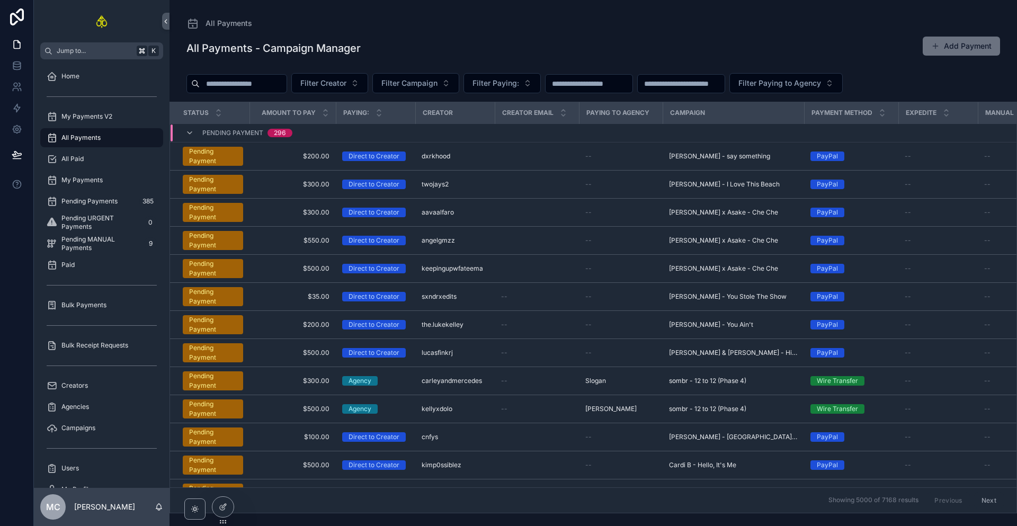
click at [889, 58] on div "All Payments - Campaign Manager Add Payment" at bounding box center [594, 48] width 814 height 24
click at [948, 47] on button "Add Payment" at bounding box center [961, 46] width 77 height 19
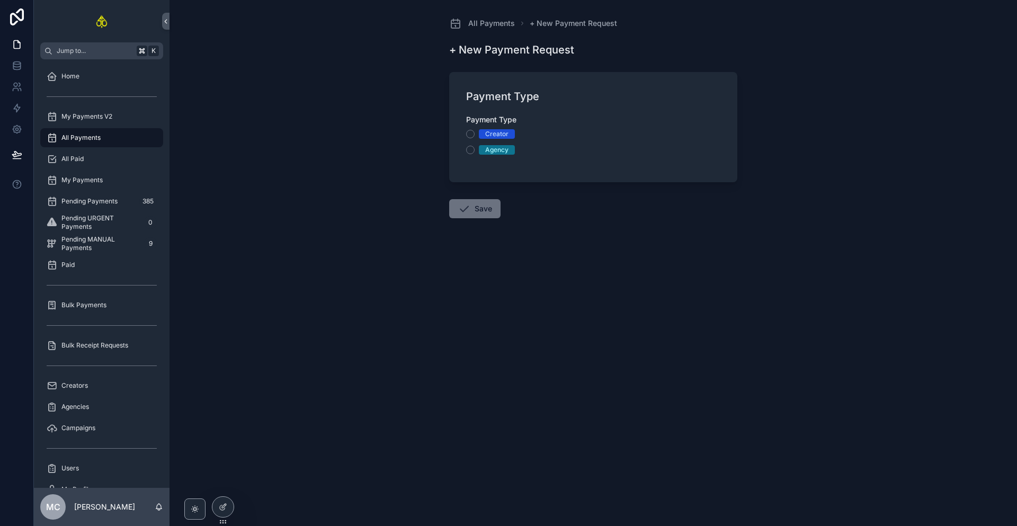
click at [498, 134] on div "Creator" at bounding box center [496, 134] width 23 height 10
click at [475, 134] on button "Creator" at bounding box center [470, 134] width 8 height 8
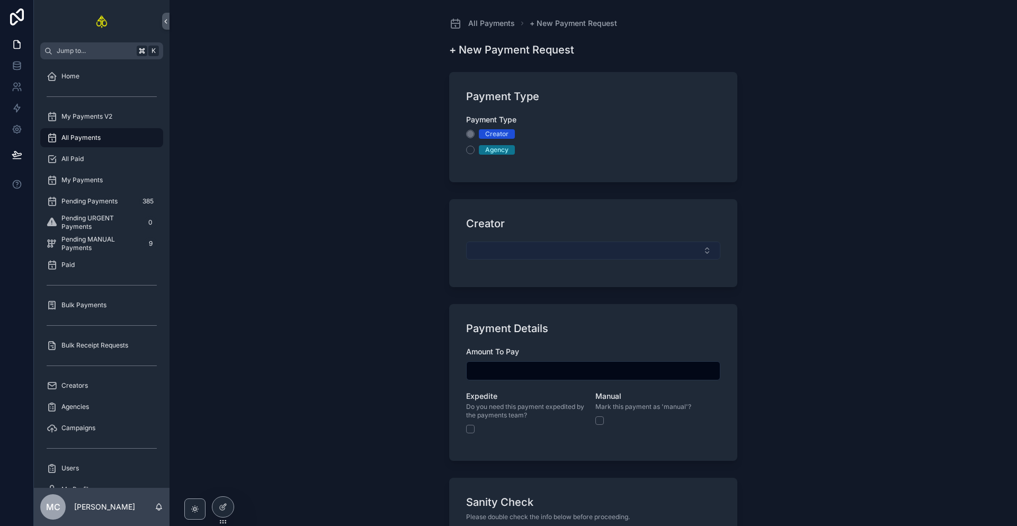
click at [529, 253] on button "Select Button" at bounding box center [593, 251] width 254 height 18
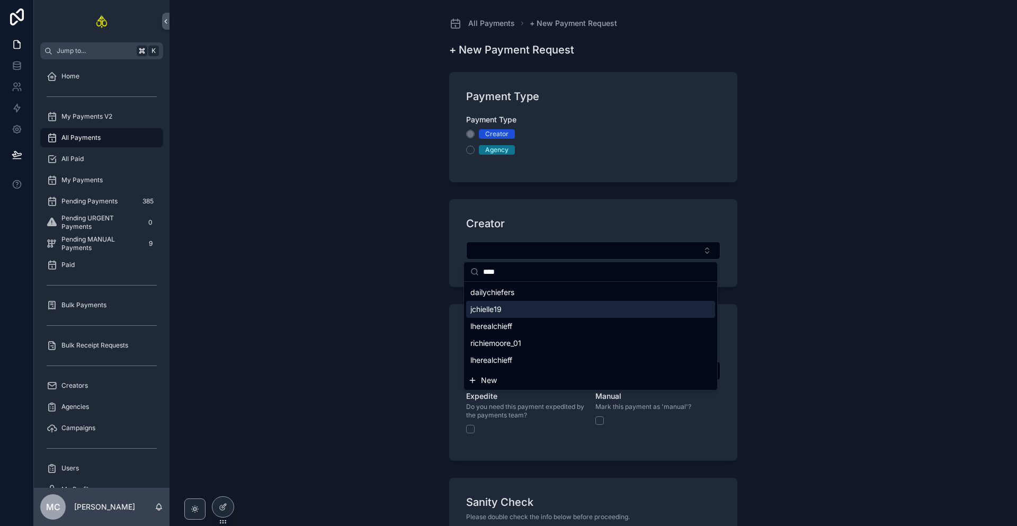
type input "****"
click at [502, 312] on span "jchielle19" at bounding box center [486, 309] width 31 height 11
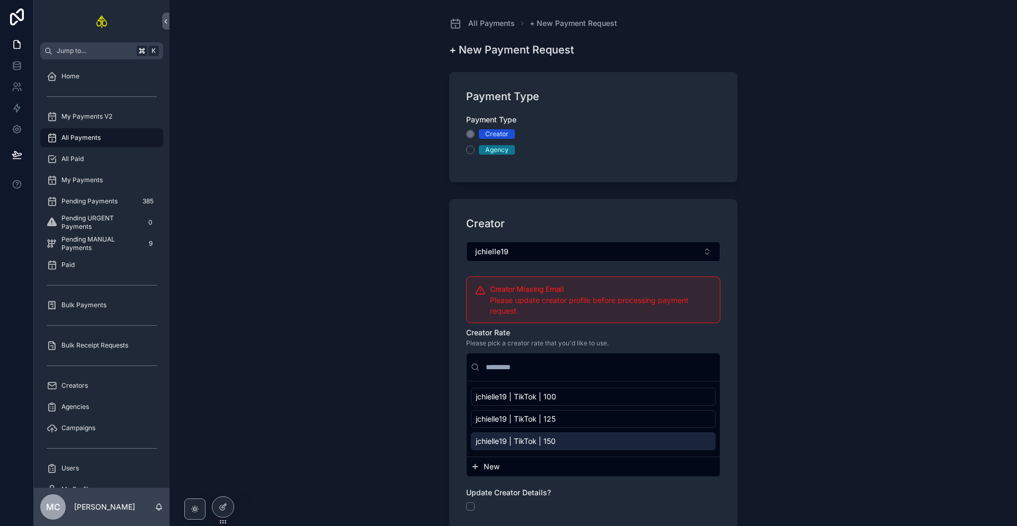
click at [558, 449] on div "jchielle19 | TikTok | 150" at bounding box center [593, 441] width 245 height 18
type input "*******"
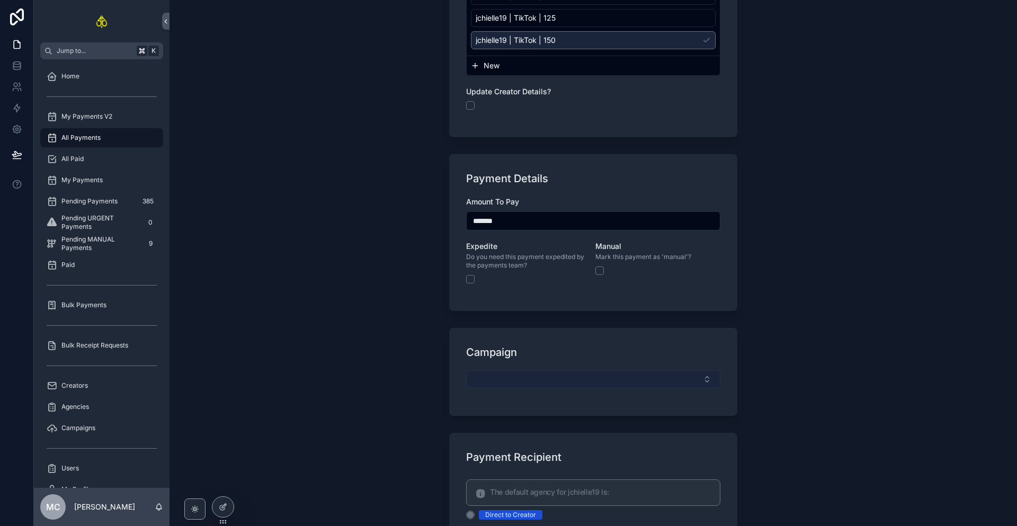
scroll to position [424, 0]
click at [539, 374] on button "Select Button" at bounding box center [593, 378] width 254 height 18
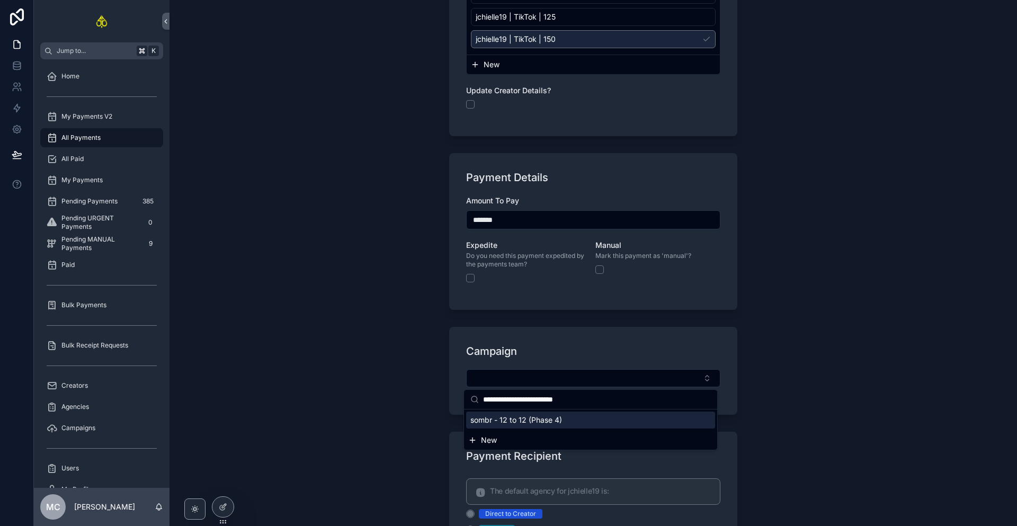
type input "**********"
click at [536, 414] on div "sombr - 12 to 12 (Phase 4)" at bounding box center [590, 420] width 249 height 17
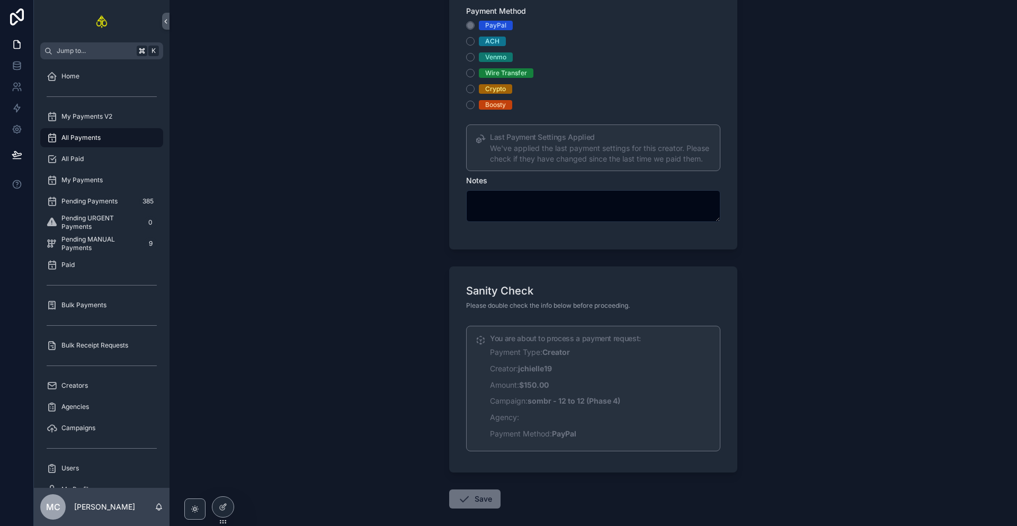
scroll to position [1016, 0]
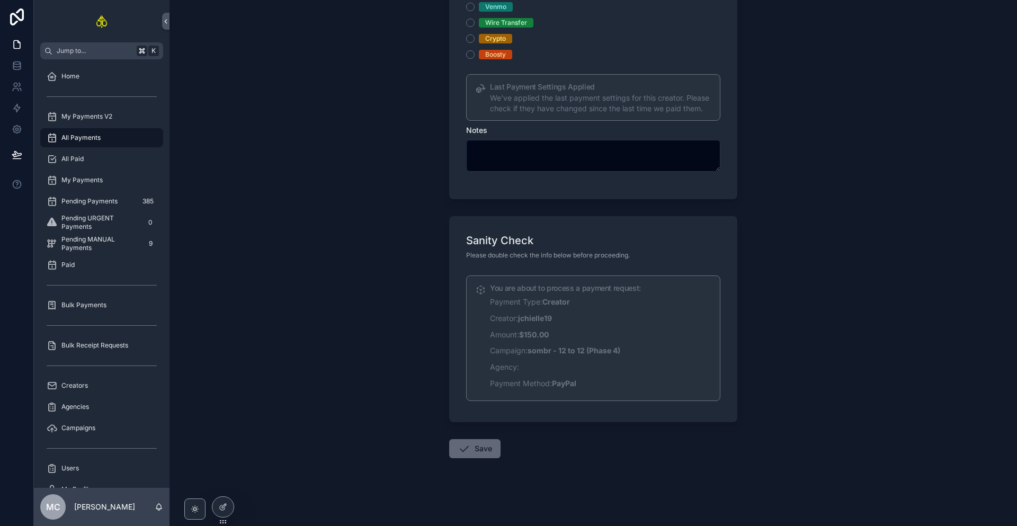
click at [490, 447] on button "Save" at bounding box center [474, 448] width 51 height 19
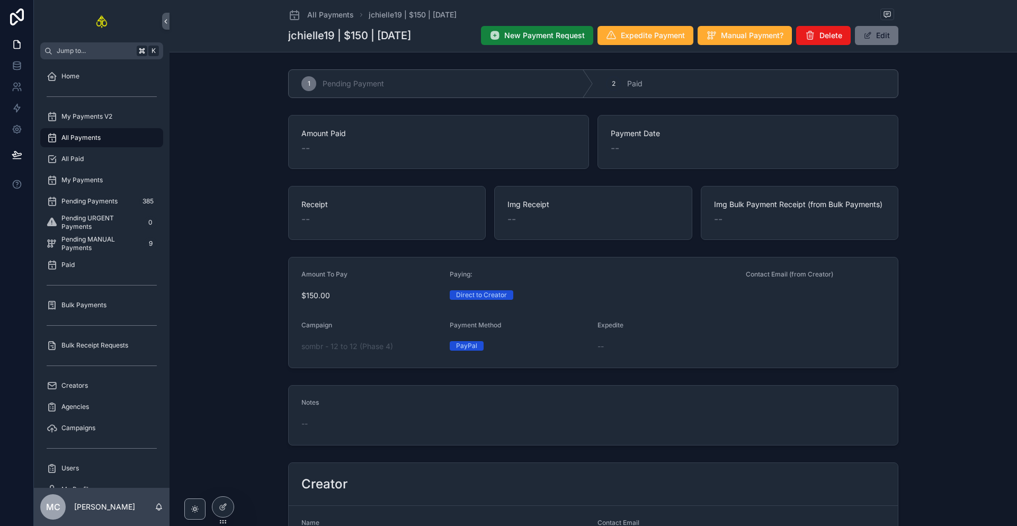
click at [551, 32] on span "New Payment Request" at bounding box center [544, 35] width 81 height 11
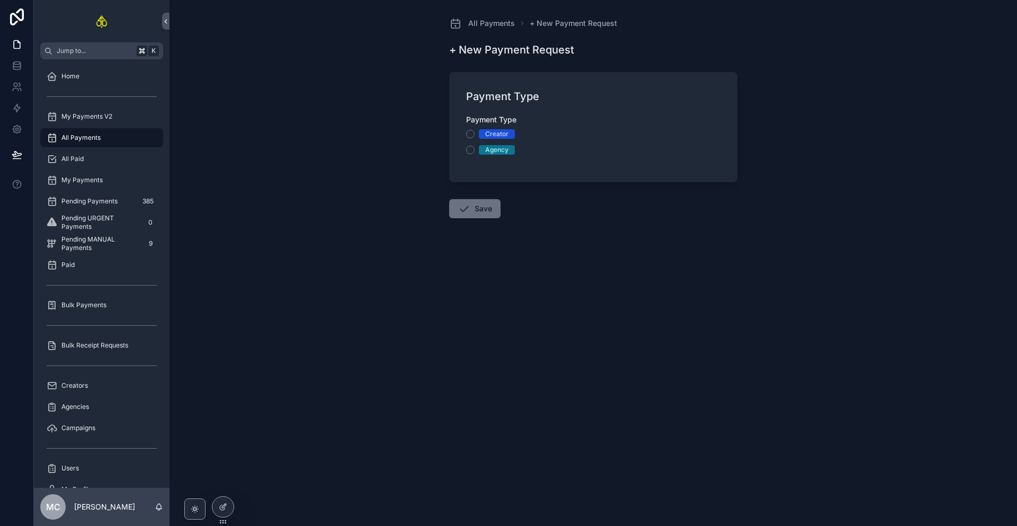
click at [503, 132] on div "Creator" at bounding box center [496, 134] width 23 height 10
click at [475, 132] on button "Creator" at bounding box center [470, 134] width 8 height 8
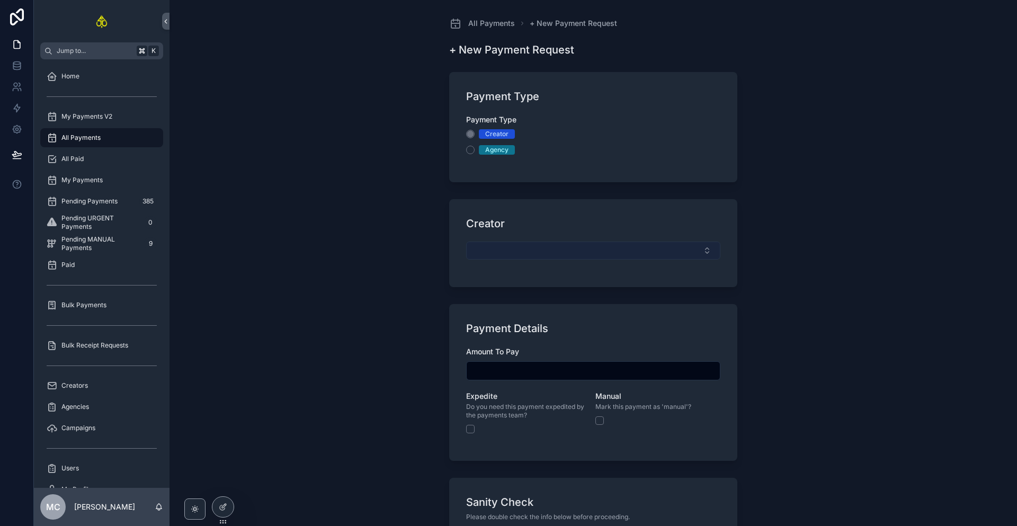
click at [524, 247] on button "Select Button" at bounding box center [593, 251] width 254 height 18
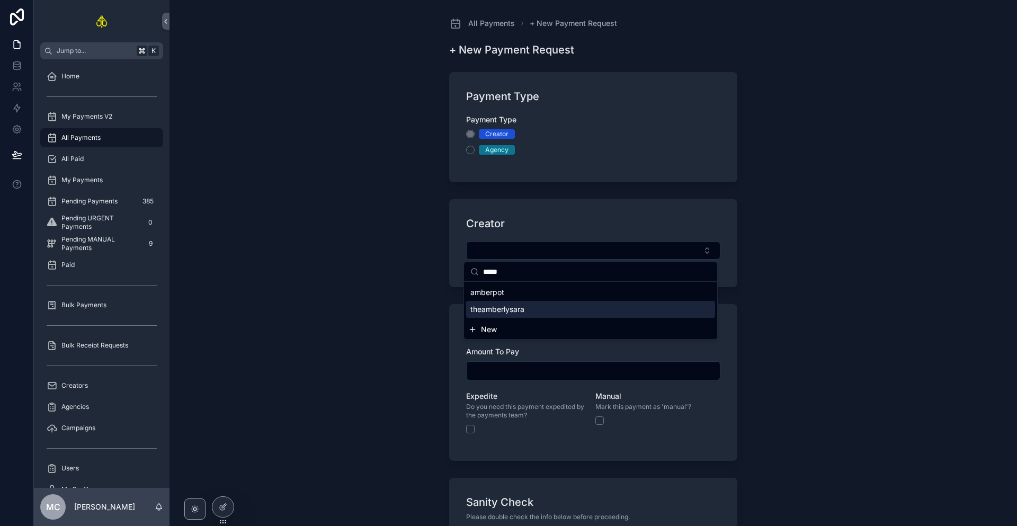
type input "*****"
click at [493, 327] on span "New" at bounding box center [489, 329] width 16 height 11
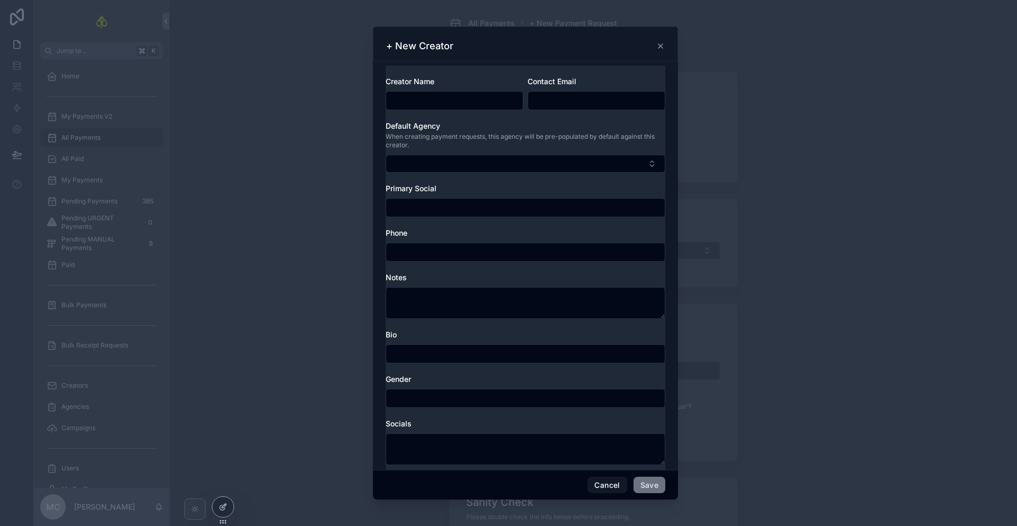
click at [442, 104] on input "scrollable content" at bounding box center [454, 100] width 137 height 15
type input "**********"
click at [650, 478] on button "Save" at bounding box center [650, 485] width 32 height 17
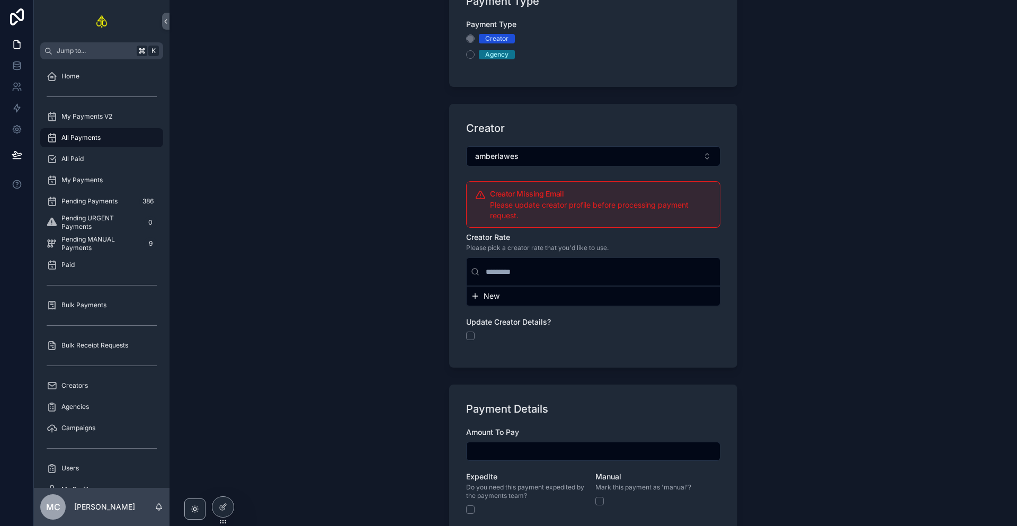
scroll to position [100, 0]
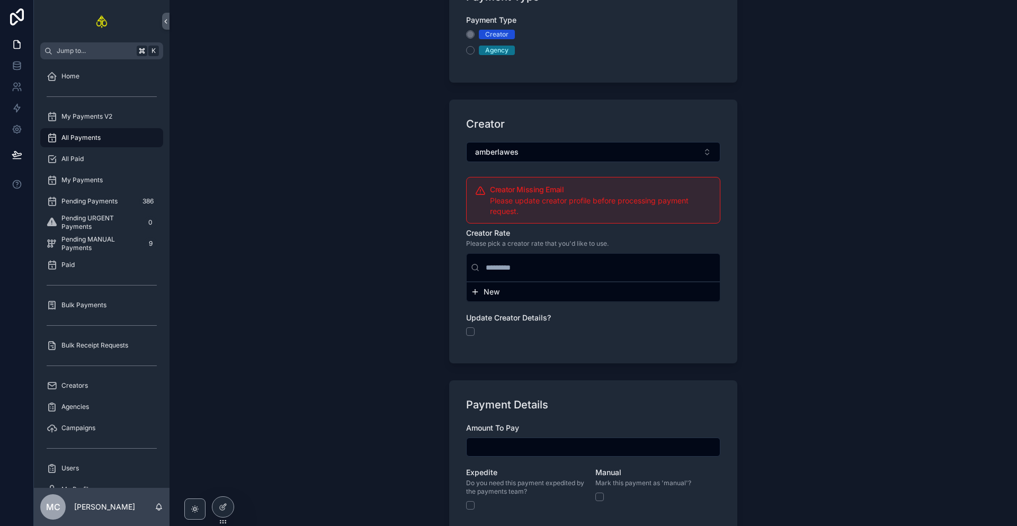
click at [486, 286] on div "New" at bounding box center [593, 291] width 253 height 19
click at [490, 296] on span "New" at bounding box center [492, 292] width 16 height 11
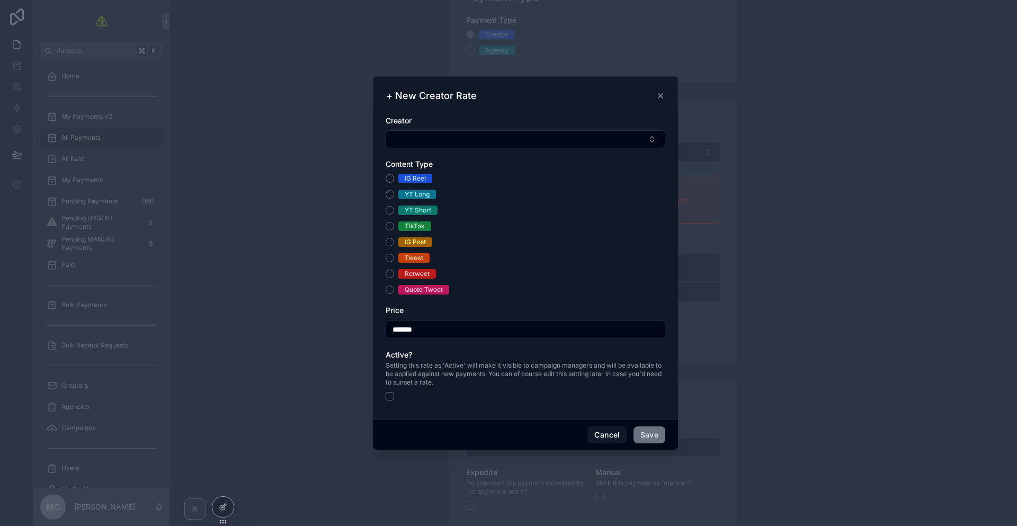
click at [409, 226] on div "TikTok" at bounding box center [415, 226] width 20 height 10
click at [394, 226] on button "TikTok" at bounding box center [390, 226] width 8 height 8
click at [402, 147] on button "Select Button" at bounding box center [526, 139] width 280 height 18
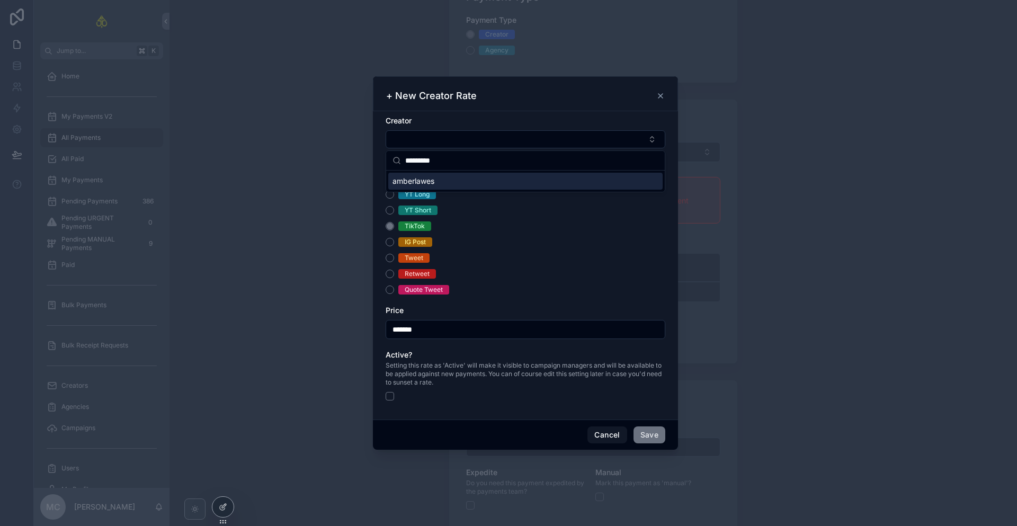
type input "*********"
click at [431, 178] on span "amberlawes" at bounding box center [414, 181] width 42 height 11
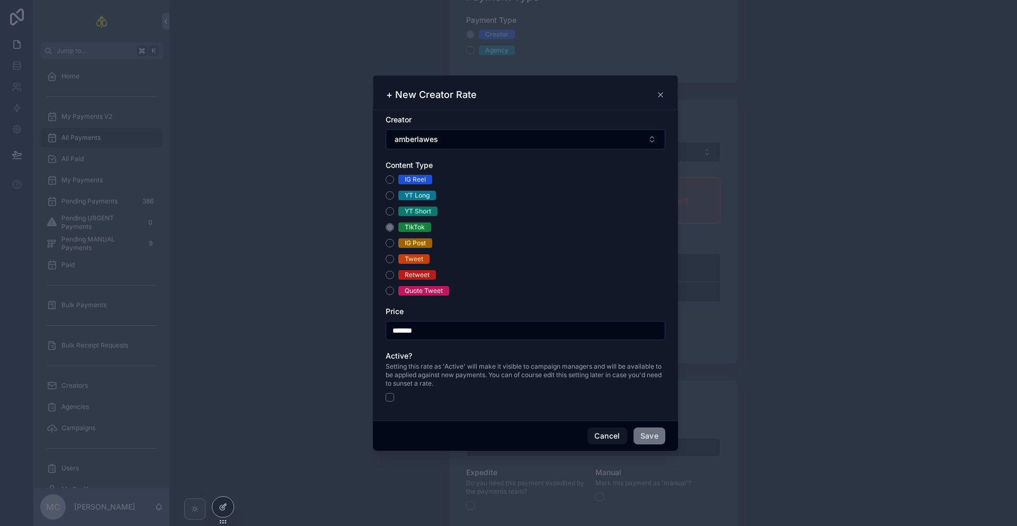
click at [439, 334] on input "*******" at bounding box center [525, 330] width 279 height 15
drag, startPoint x: 439, startPoint y: 334, endPoint x: 132, endPoint y: 279, distance: 311.3
click at [135, 279] on div "+ New Creator Rate Creator amberlawes Content Type IG Reel YT Long YT Short Tik…" at bounding box center [525, 263] width 983 height 526
type input "*******"
type button "on"
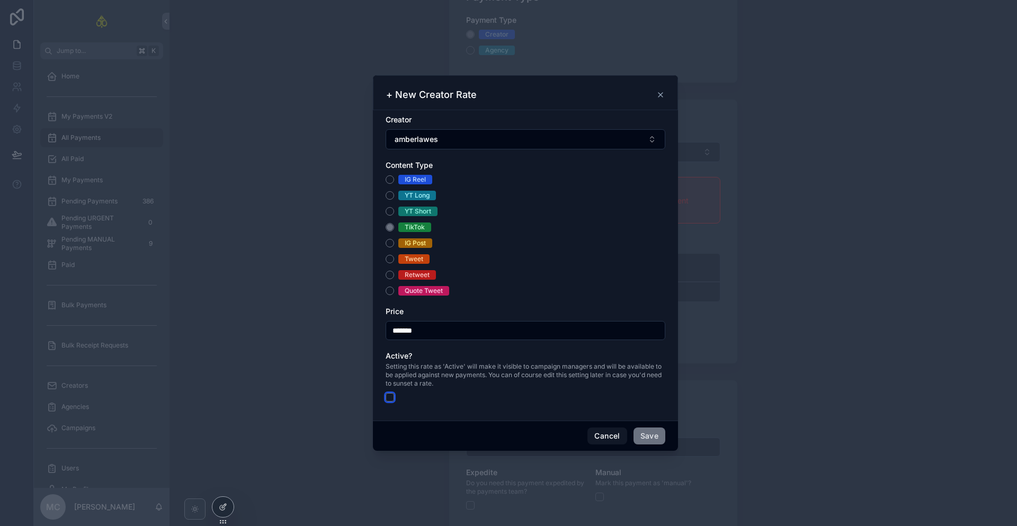
click at [392, 398] on button "on" at bounding box center [390, 397] width 8 height 8
click at [662, 430] on button "Save" at bounding box center [650, 436] width 32 height 17
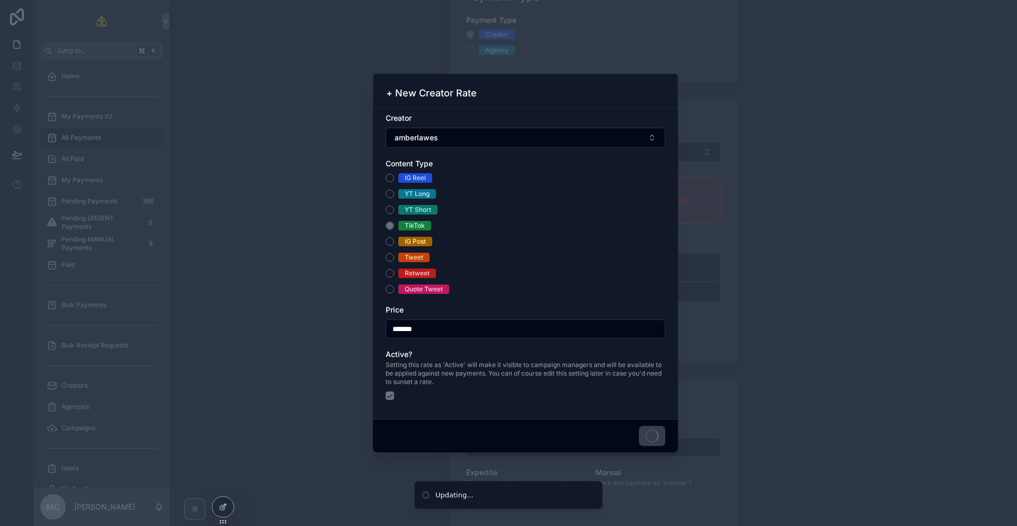
type input "*******"
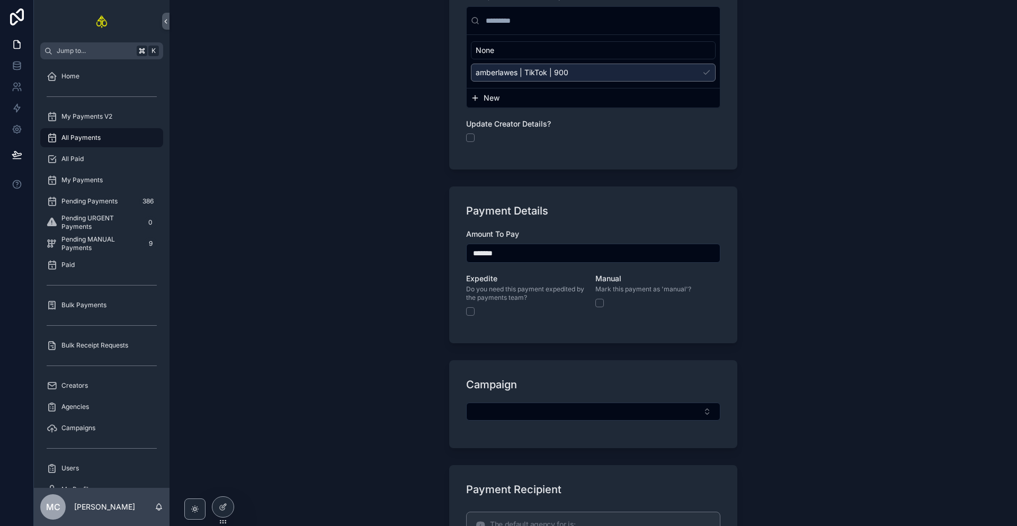
scroll to position [347, 0]
click at [526, 407] on button "Select Button" at bounding box center [593, 411] width 254 height 18
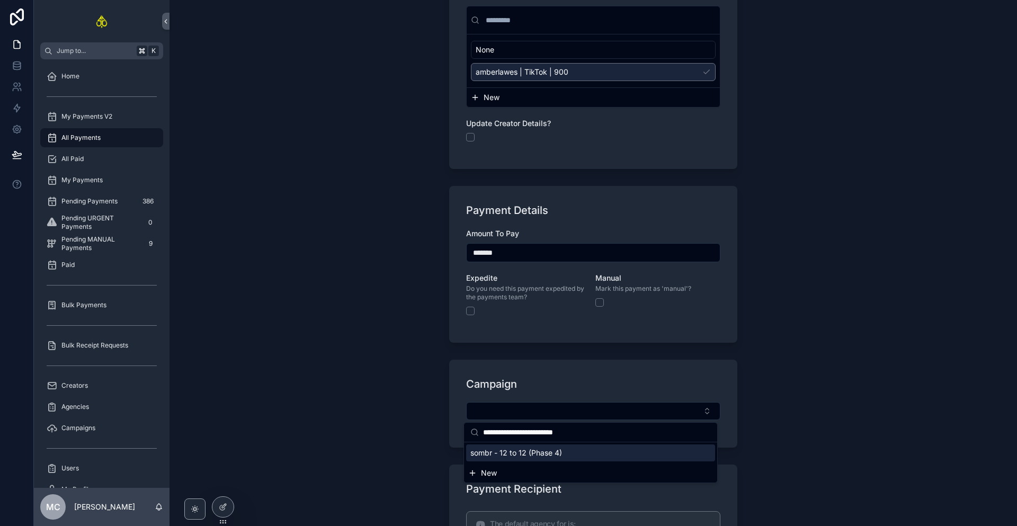
type input "**********"
click at [527, 458] on div "sombr - 12 to 12 (Phase 4)" at bounding box center [590, 453] width 249 height 17
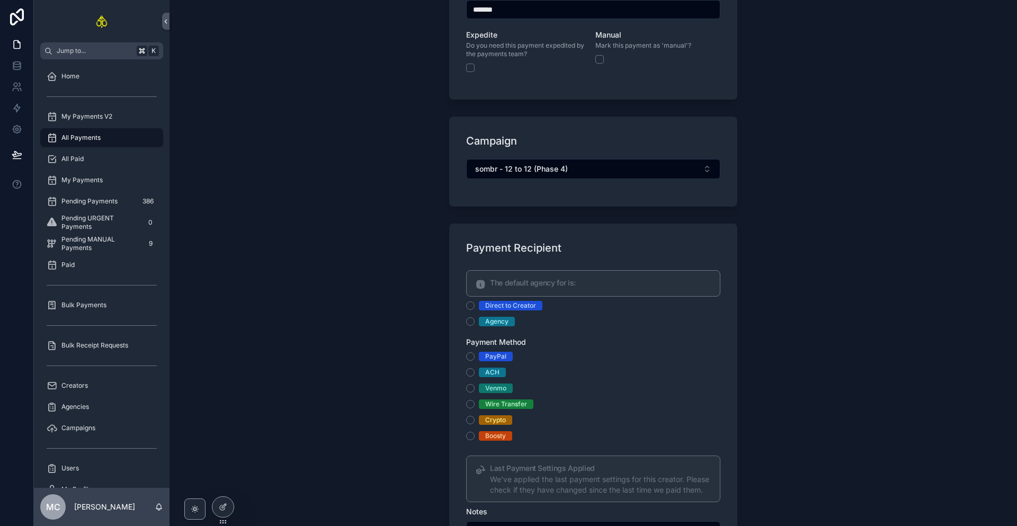
scroll to position [598, 0]
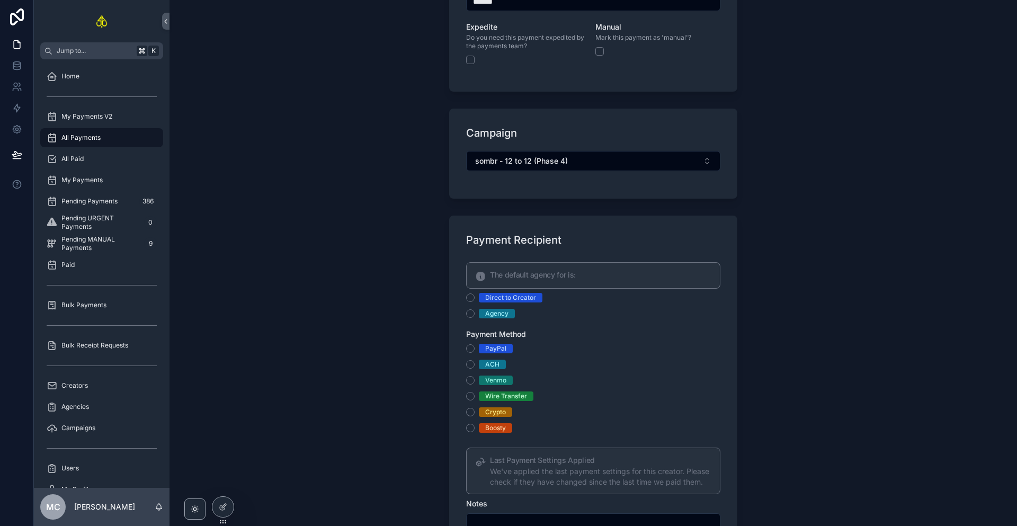
click at [490, 295] on div "Direct to Creator" at bounding box center [510, 298] width 51 height 10
click at [475, 295] on button "Direct to Creator" at bounding box center [470, 298] width 8 height 8
click at [491, 355] on div "PayPal ACH Venmo Wire Transfer Crypto Boosty" at bounding box center [593, 388] width 254 height 89
click at [502, 350] on div "PayPal" at bounding box center [495, 349] width 21 height 10
click at [475, 350] on button "PayPal" at bounding box center [470, 348] width 8 height 8
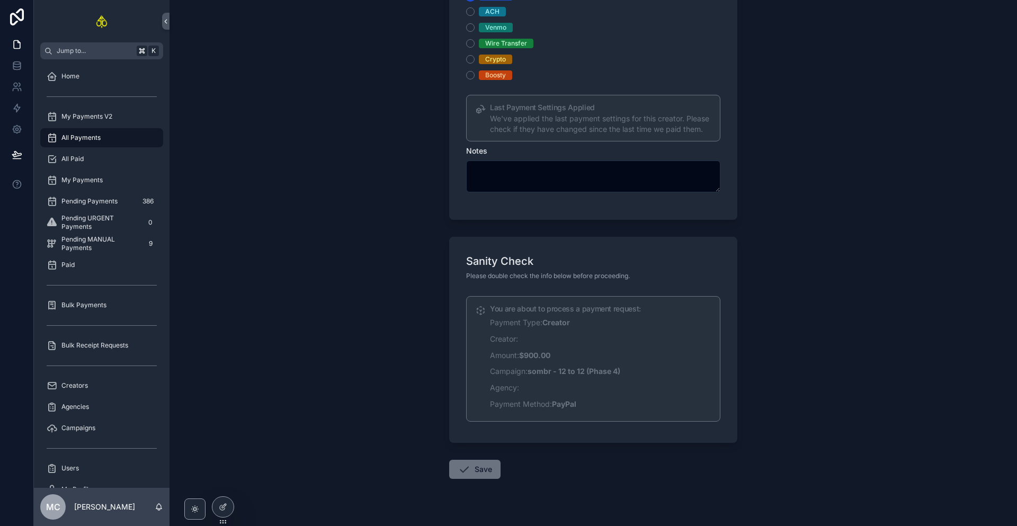
scroll to position [972, 0]
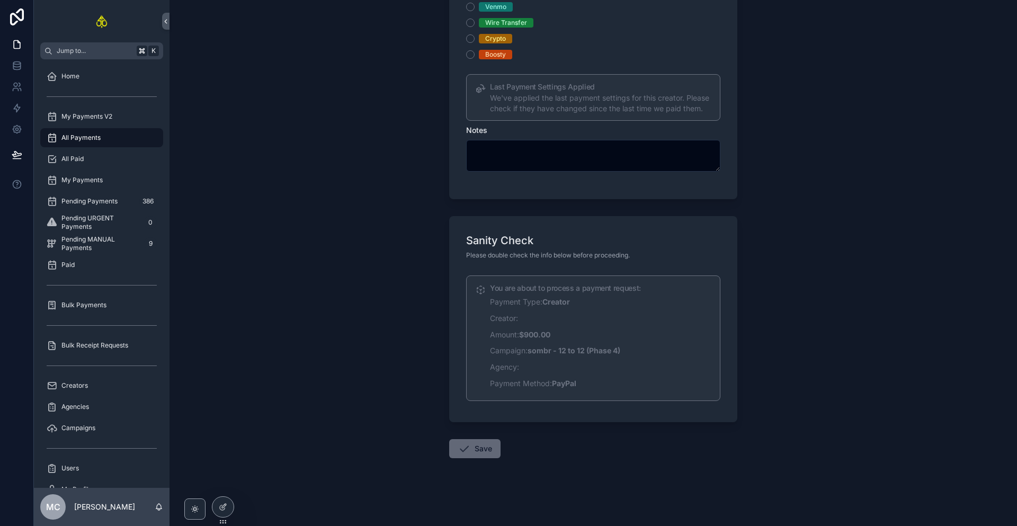
click at [475, 451] on button "Save" at bounding box center [474, 448] width 51 height 19
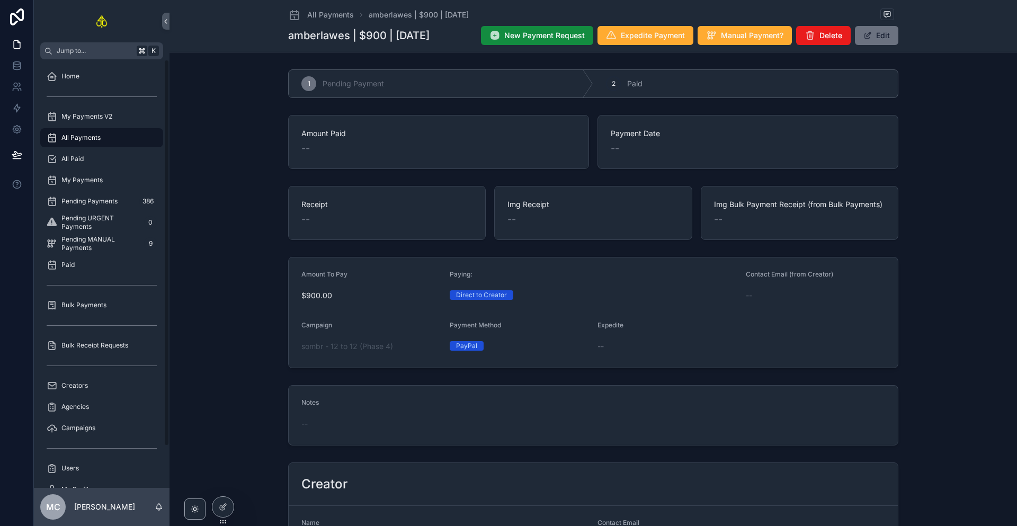
click at [121, 136] on div "All Payments" at bounding box center [102, 137] width 110 height 17
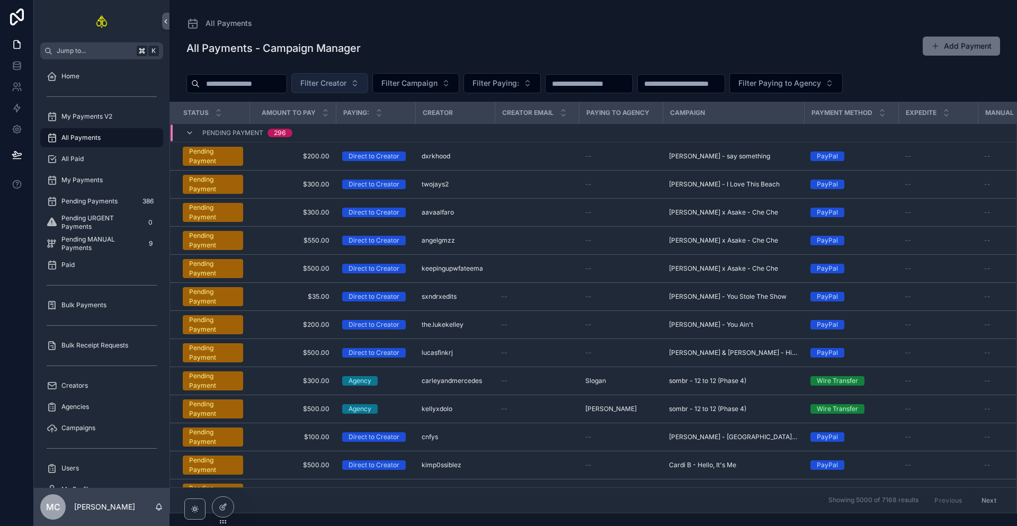
click at [317, 86] on span "Filter Creator" at bounding box center [323, 83] width 46 height 11
type input "*****"
click at [327, 122] on span "carleyandmercedes" at bounding box center [319, 126] width 69 height 11
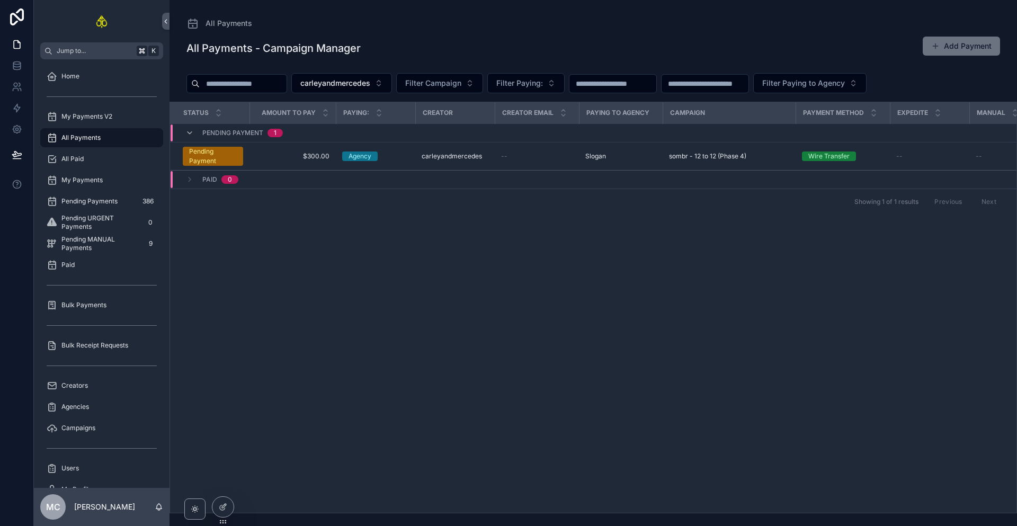
click at [745, 296] on div "Status Amount To Pay Paying: Creator Creator Email Paying to Agency Campaign Pa…" at bounding box center [593, 307] width 847 height 411
